Goal: Task Accomplishment & Management: Use online tool/utility

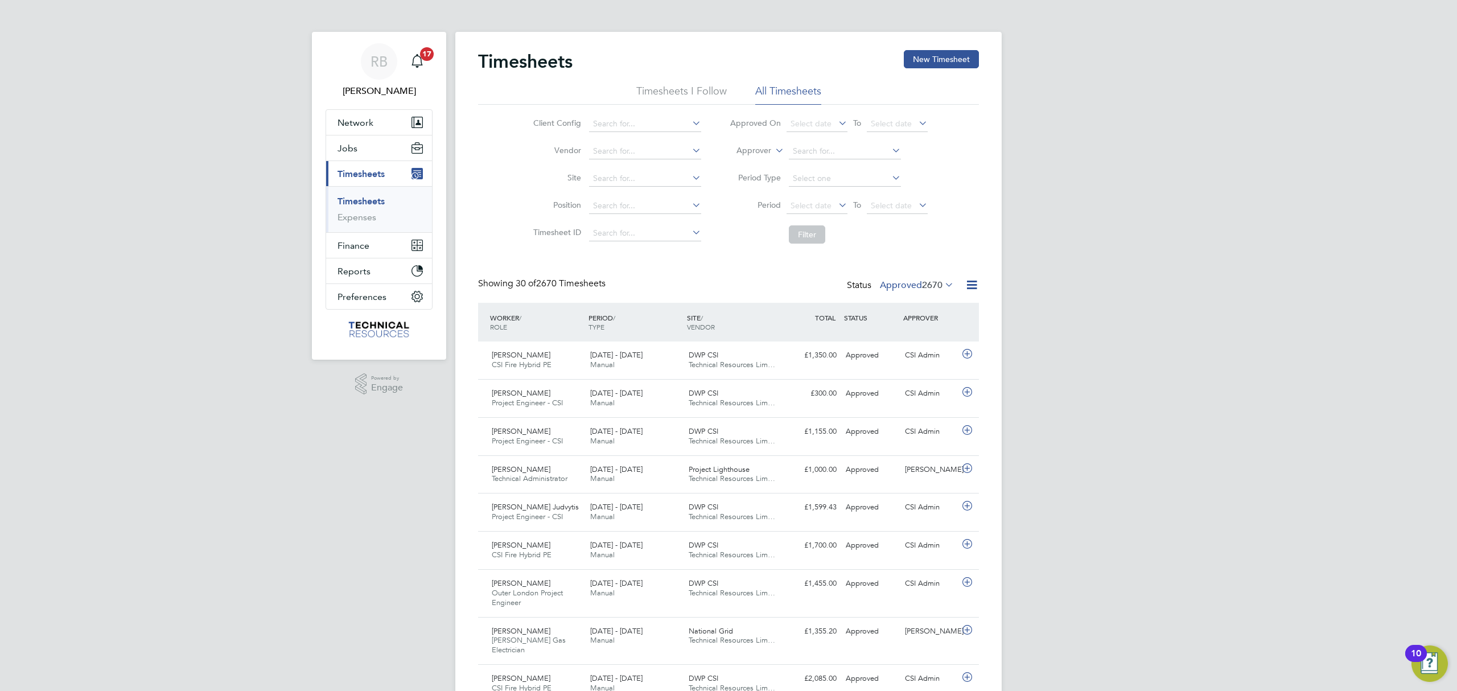
click at [945, 292] on div "Status Approved 2670" at bounding box center [901, 286] width 109 height 16
click at [941, 285] on span "2670" at bounding box center [932, 284] width 20 height 11
click at [934, 339] on li "3" at bounding box center [940, 338] width 24 height 16
click at [913, 285] on label "Approved 2670" at bounding box center [917, 284] width 74 height 11
click at [912, 356] on li "Approved" at bounding box center [901, 354] width 52 height 16
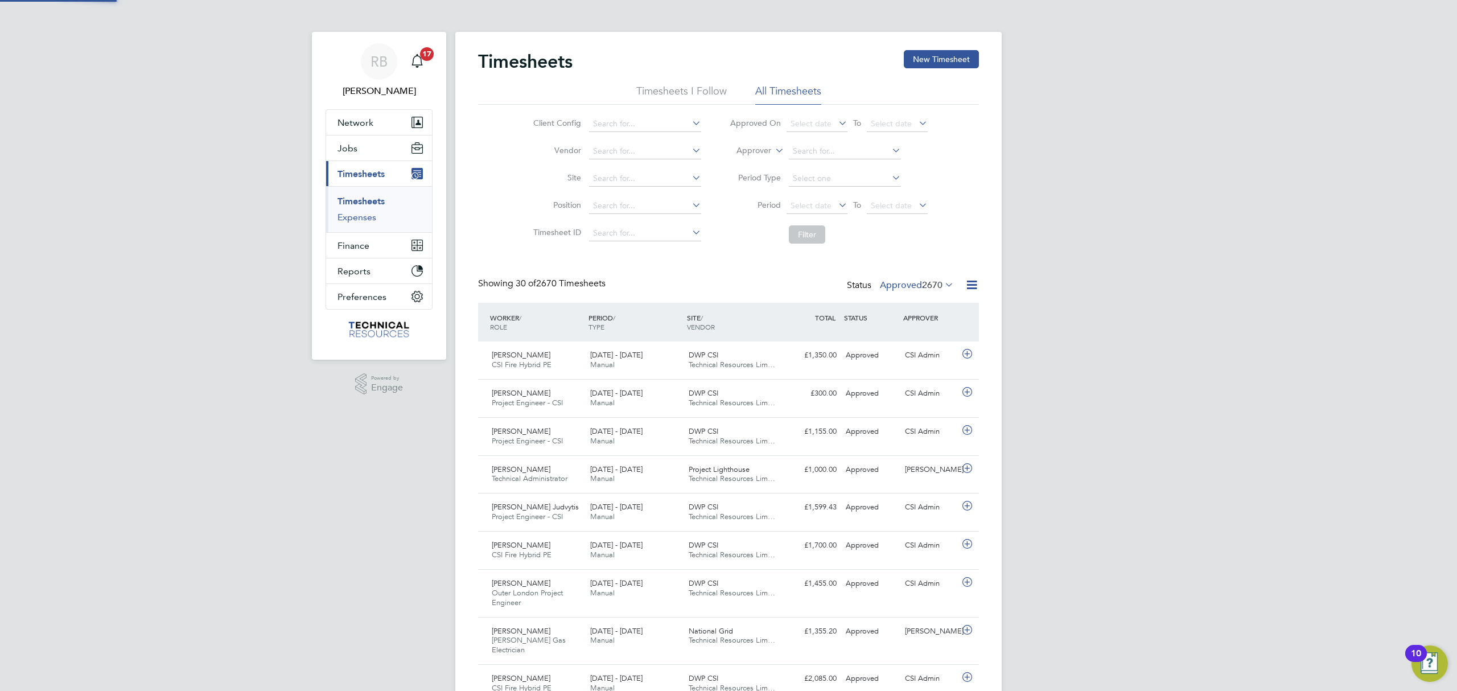
click at [365, 219] on link "Expenses" at bounding box center [357, 217] width 39 height 11
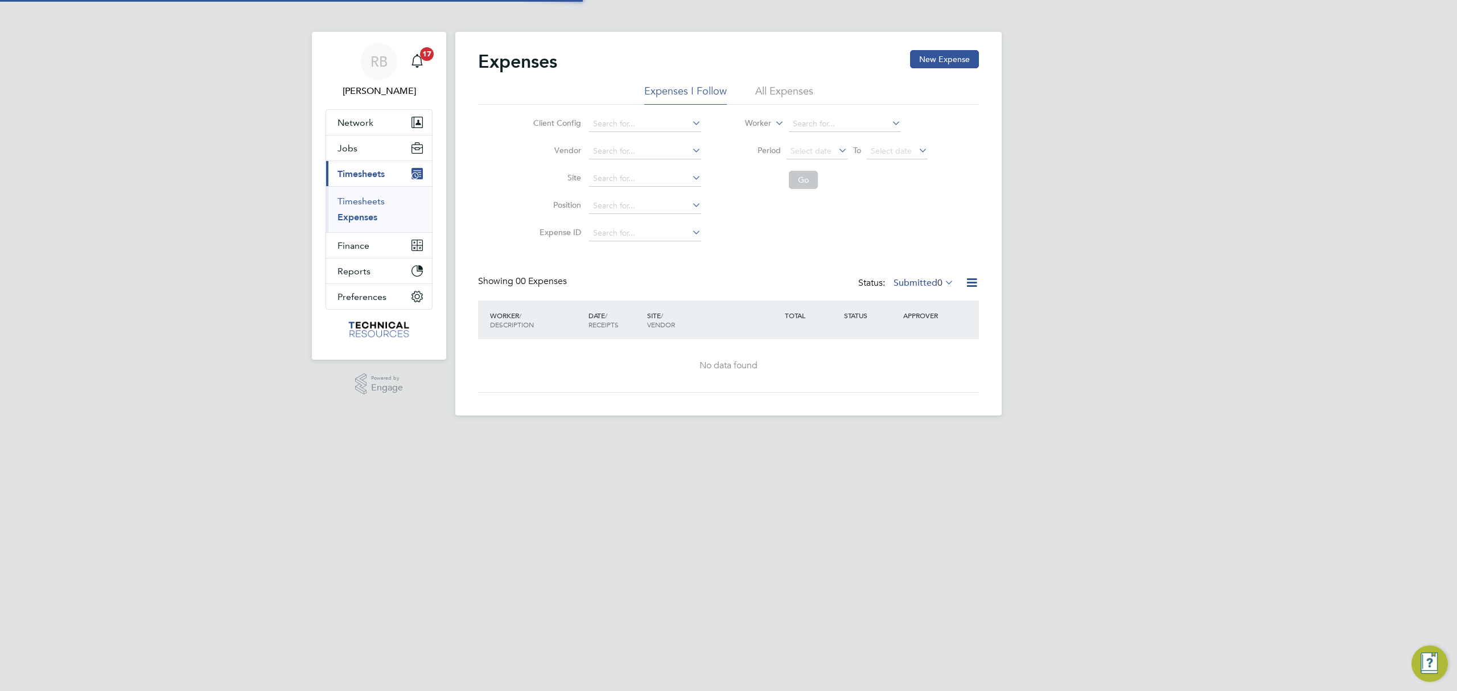
click at [365, 202] on link "Timesheets" at bounding box center [361, 201] width 47 height 11
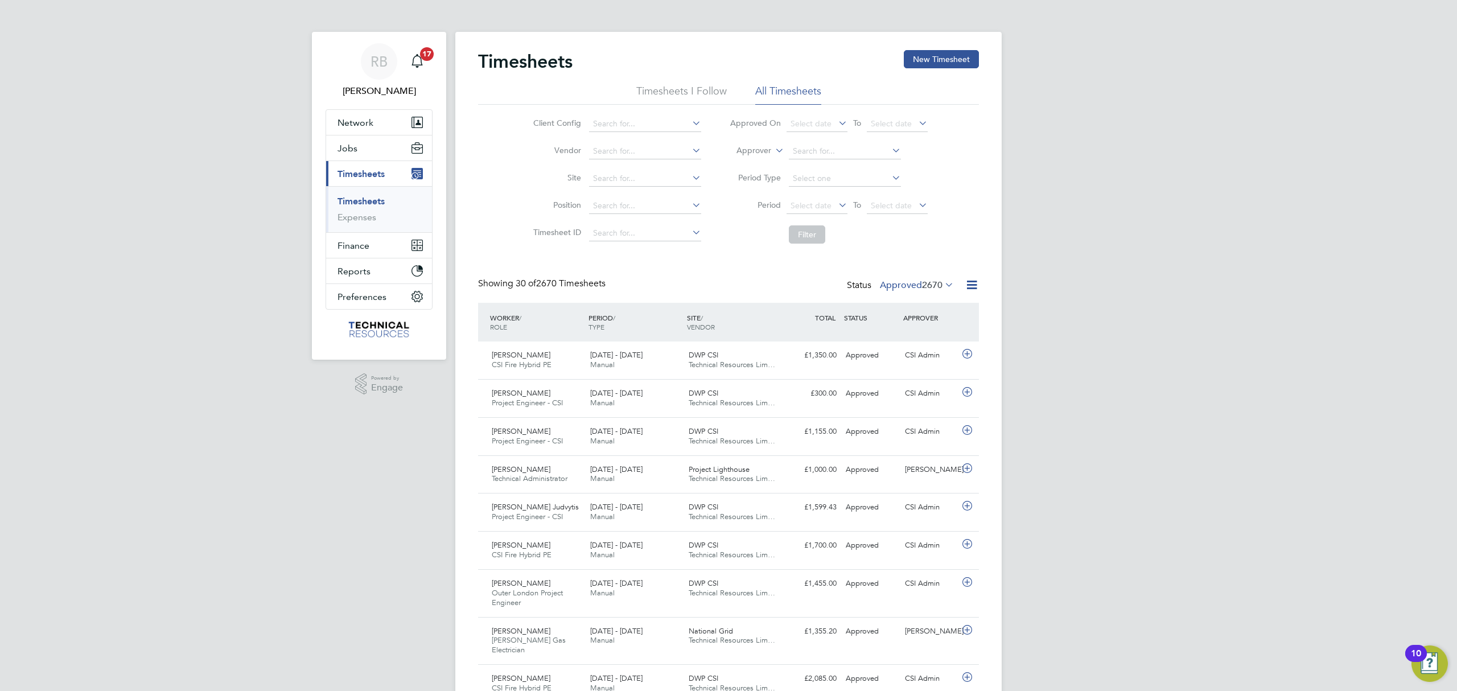
click at [965, 281] on icon at bounding box center [972, 285] width 14 height 14
click at [907, 313] on li "Export Timesheets" at bounding box center [900, 313] width 151 height 16
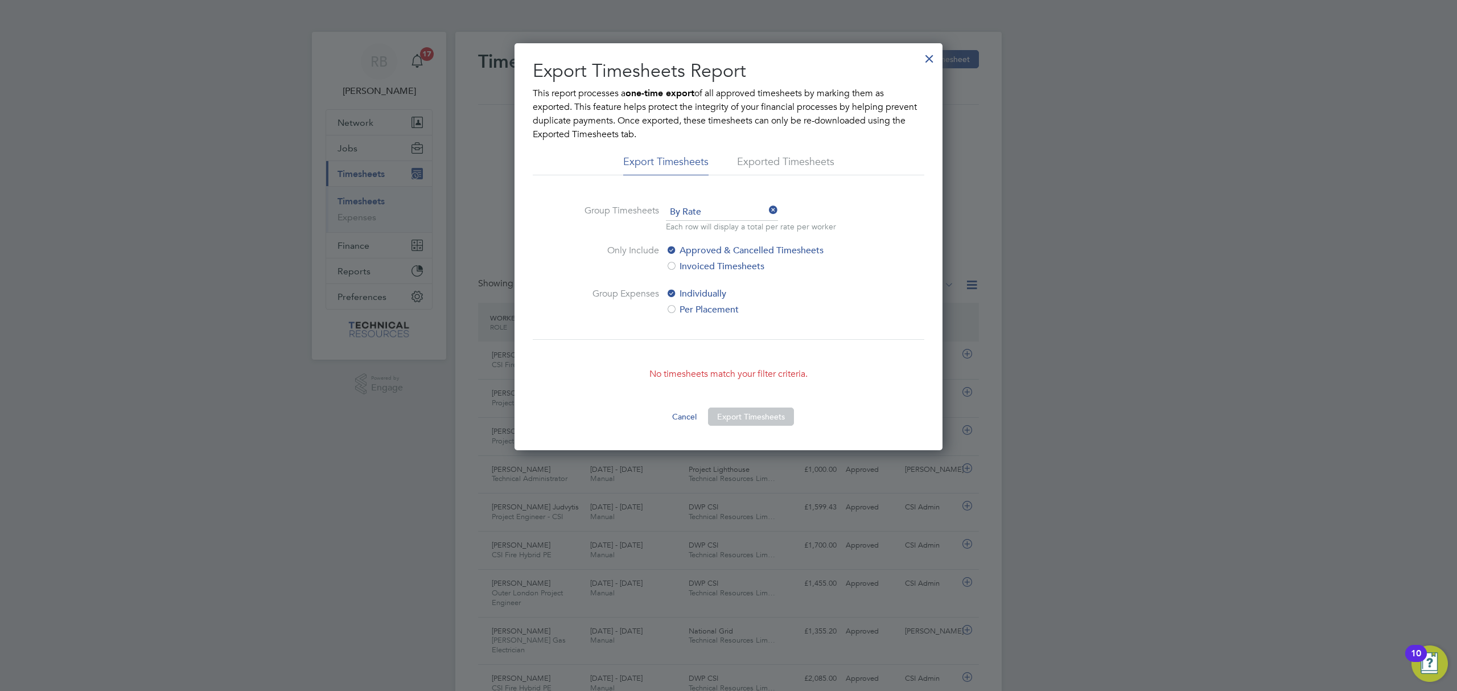
click at [925, 56] on div at bounding box center [929, 56] width 20 height 20
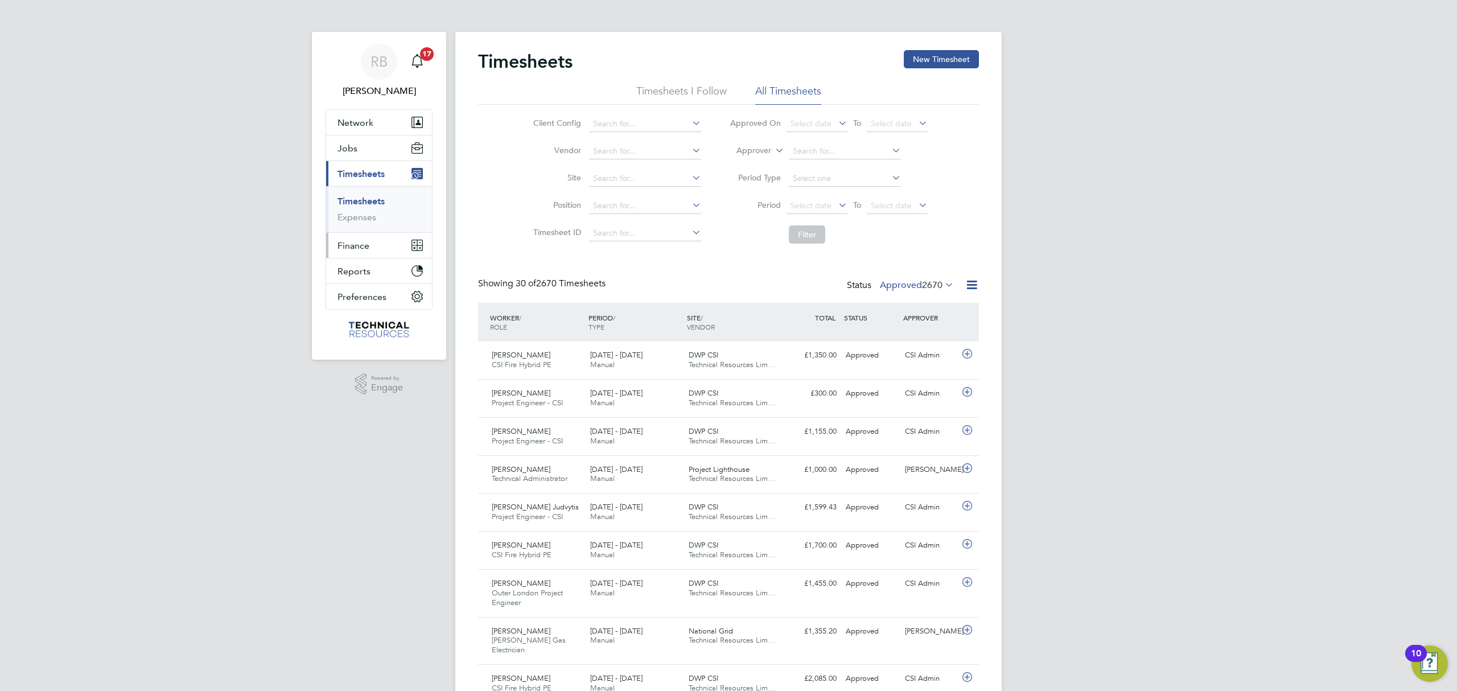
click at [335, 253] on button "Finance" at bounding box center [379, 245] width 106 height 25
click at [369, 258] on link "Statements" at bounding box center [361, 254] width 47 height 11
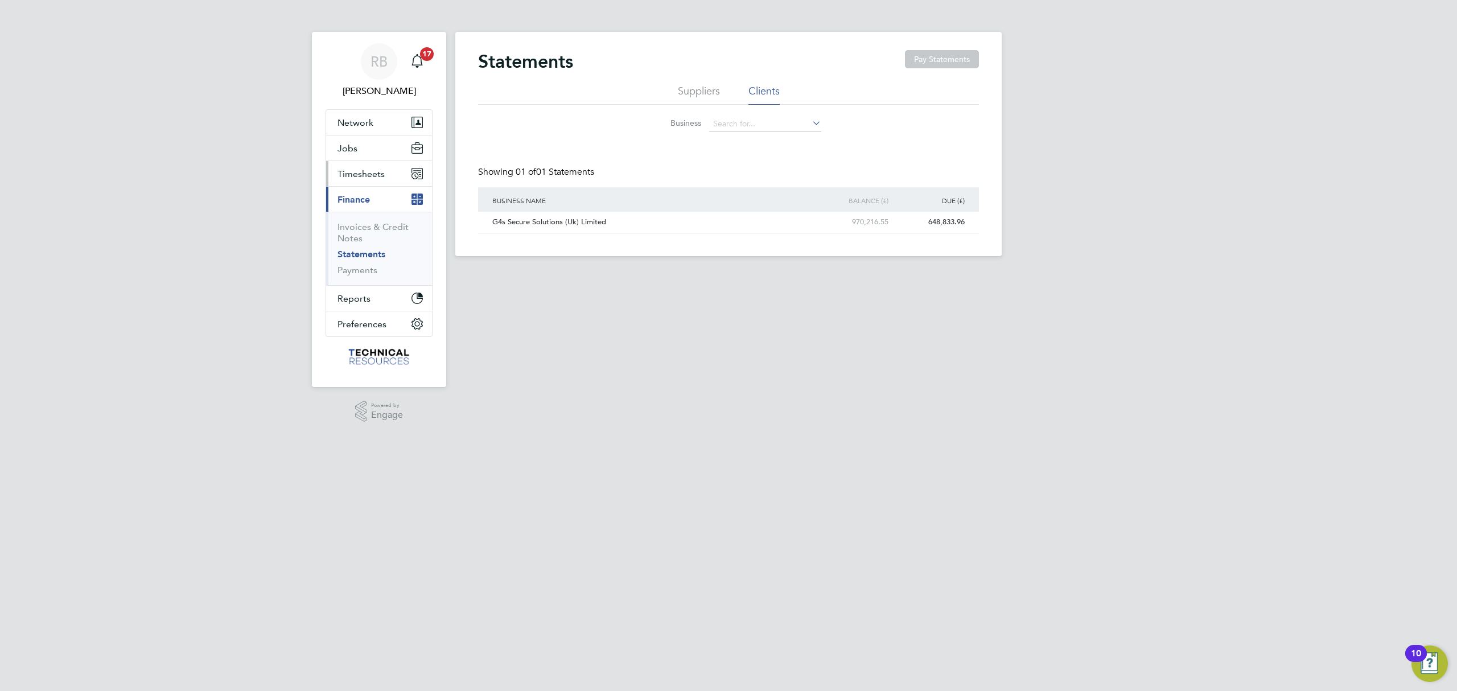
click at [373, 173] on span "Timesheets" at bounding box center [361, 173] width 47 height 11
click at [348, 205] on link "Timesheets" at bounding box center [361, 201] width 47 height 11
